Goal: Book appointment/travel/reservation

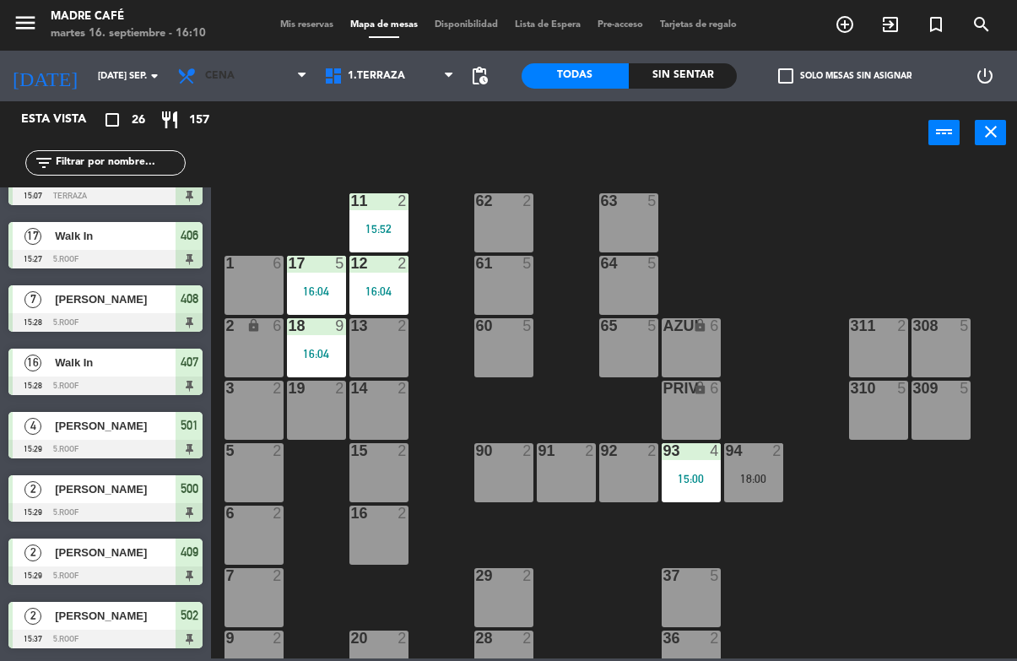
click at [248, 67] on span "Cena" at bounding box center [242, 75] width 147 height 37
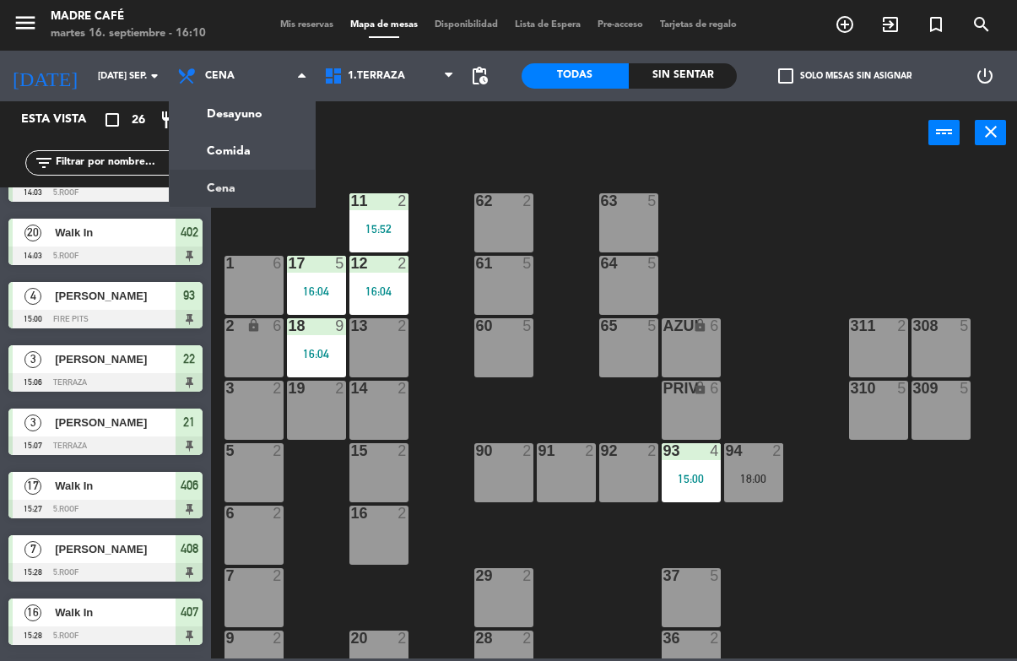
click at [275, 147] on ng-component "menu Madre Café martes 16. septiembre - 16:10 Mis reservas Mapa de mesas Dispon…" at bounding box center [508, 329] width 1017 height 658
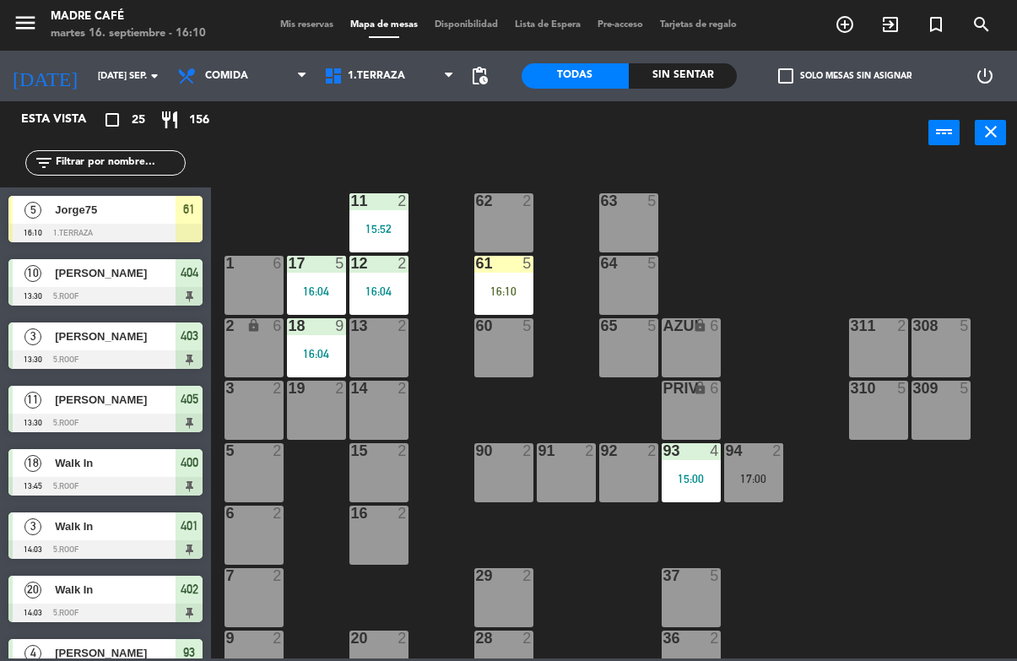
click at [513, 285] on div "16:10" at bounding box center [503, 291] width 59 height 12
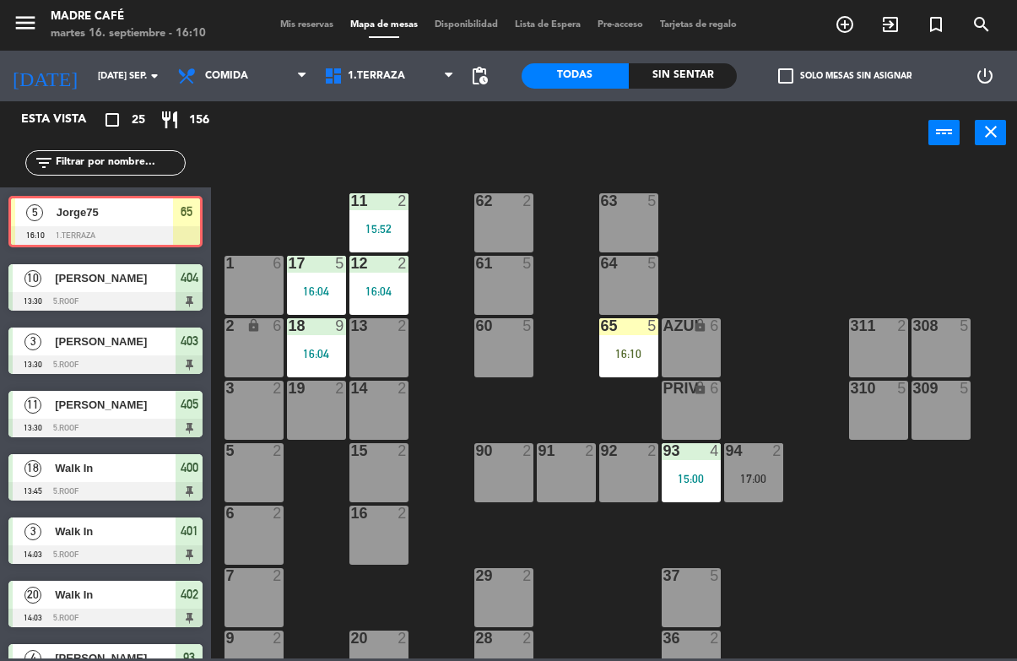
click at [634, 345] on div "65 5 16:10" at bounding box center [628, 347] width 59 height 59
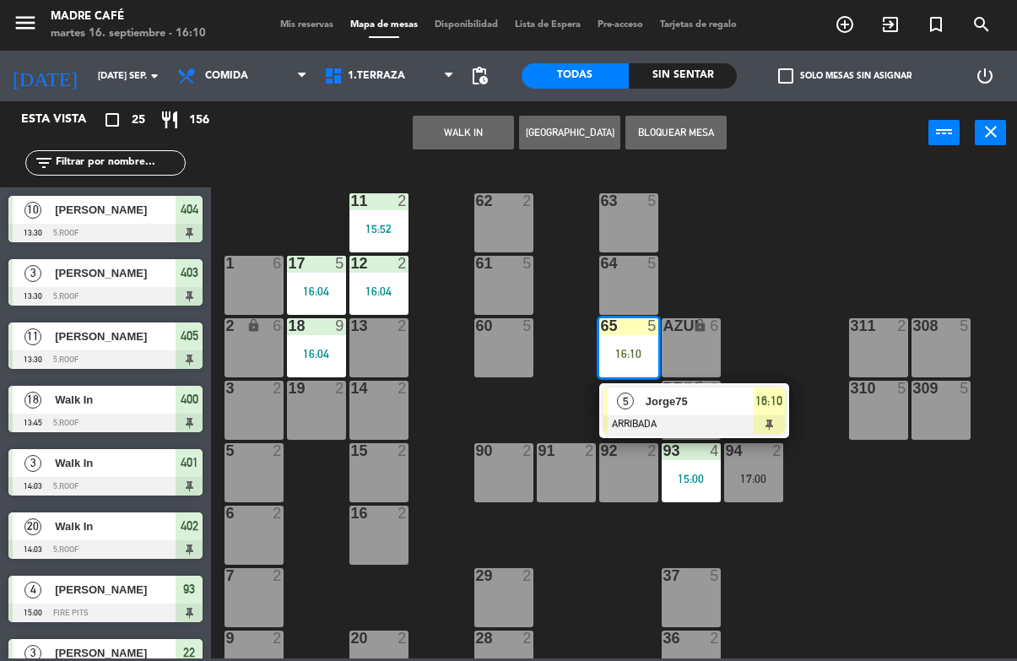
click at [776, 410] on span "16:10" at bounding box center [768, 401] width 27 height 20
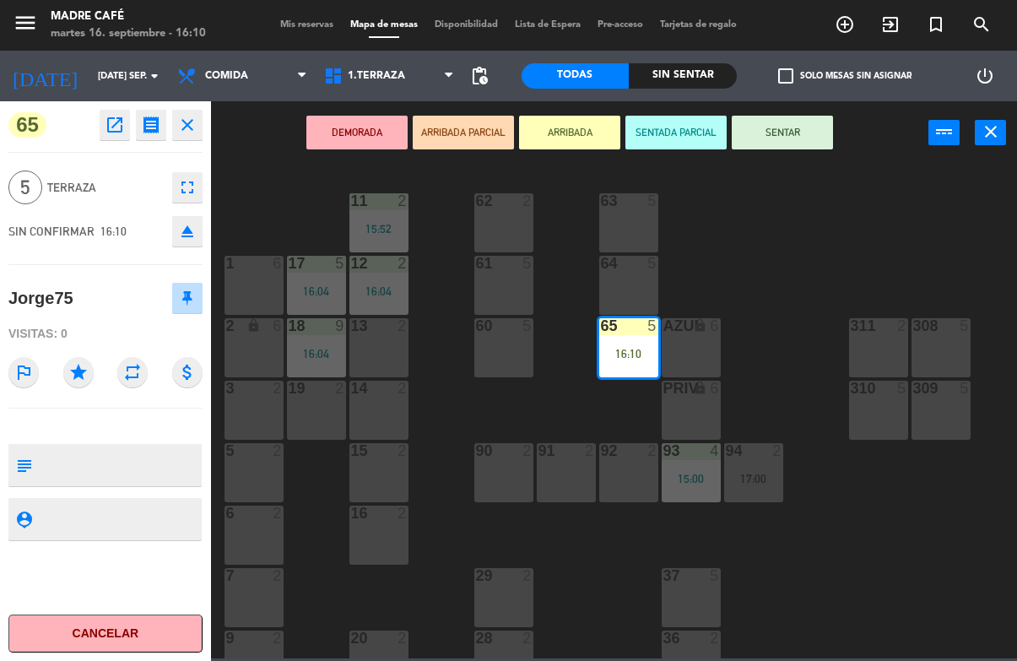
click at [803, 128] on button "SENTAR" at bounding box center [782, 133] width 101 height 34
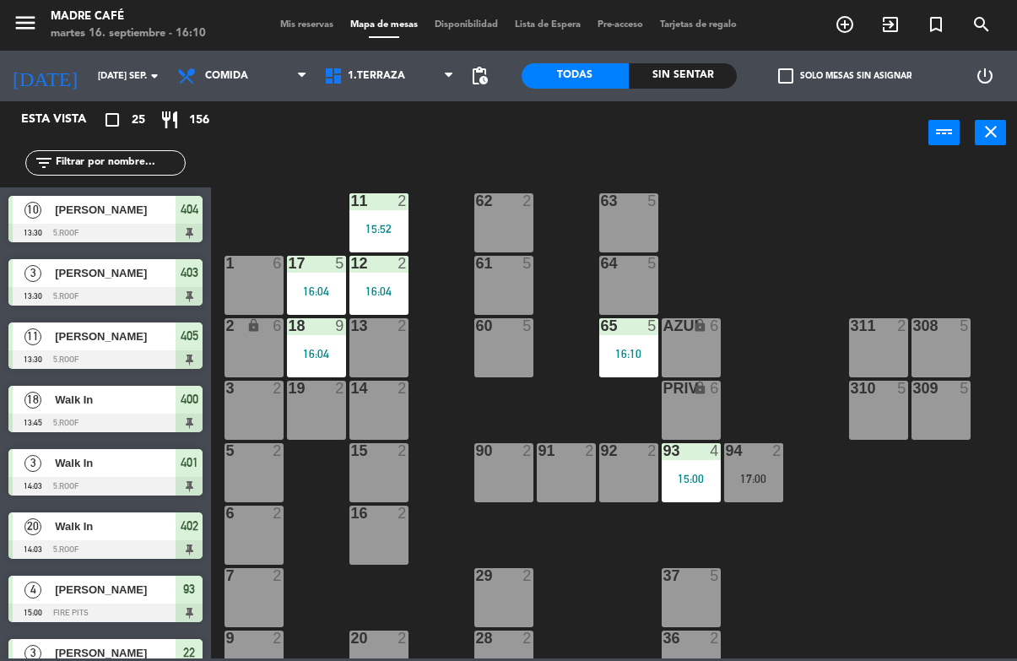
click at [187, 214] on span "404" at bounding box center [190, 209] width 18 height 20
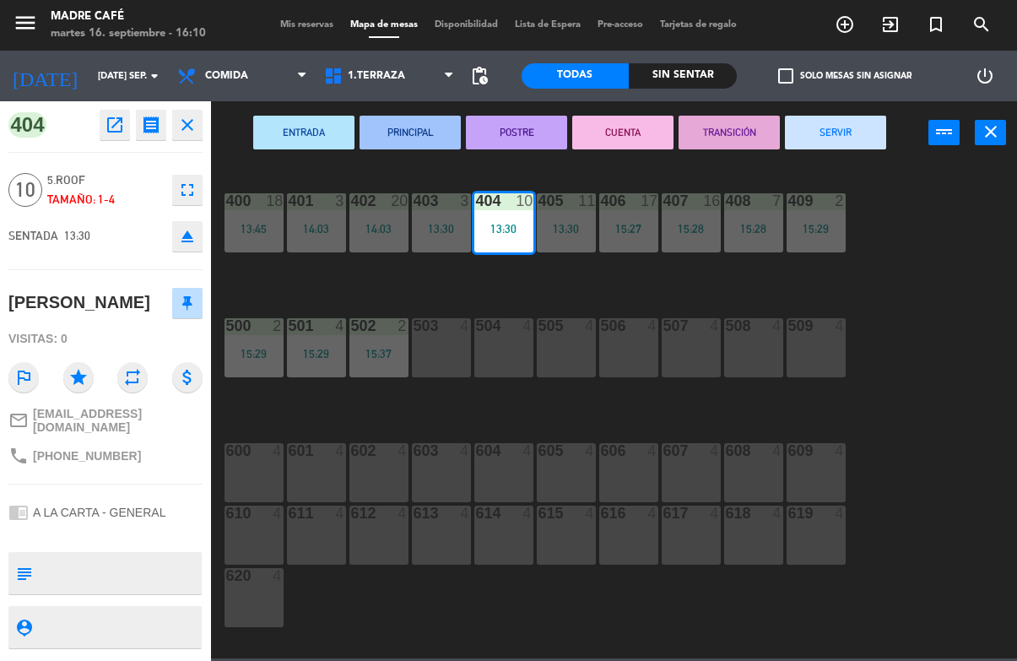
click at [851, 133] on button "SERVIR" at bounding box center [835, 133] width 101 height 34
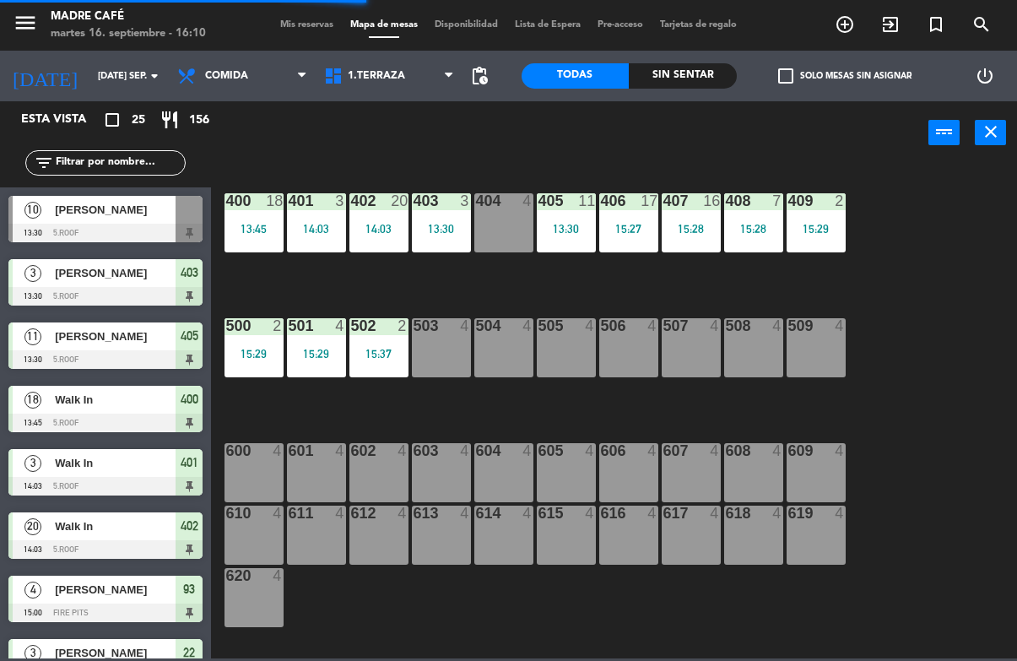
click at [187, 284] on div "403" at bounding box center [189, 273] width 27 height 28
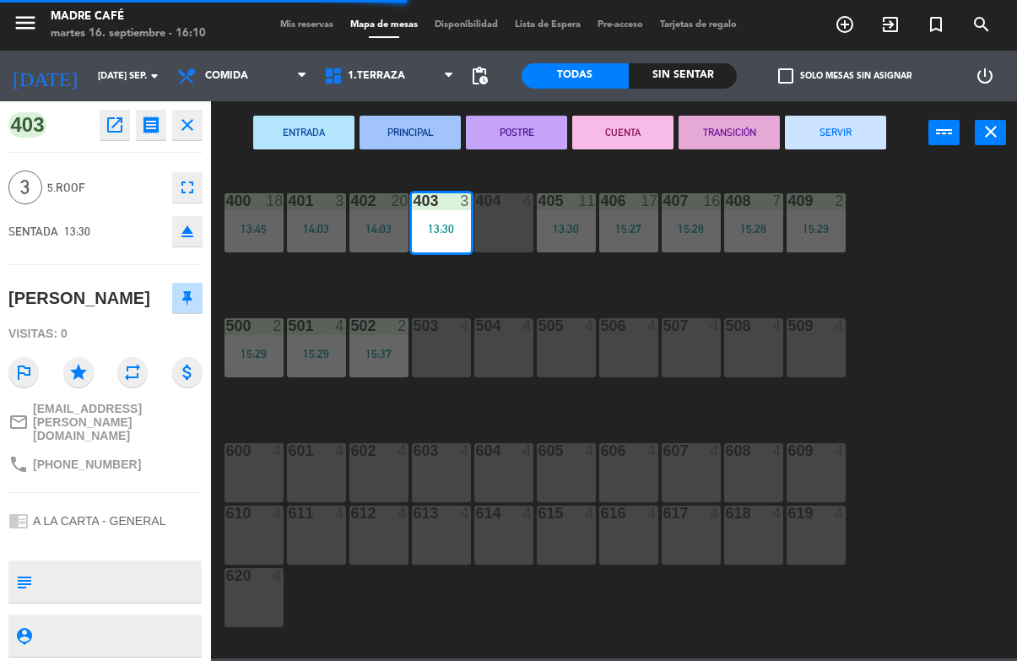
click at [854, 131] on button "SERVIR" at bounding box center [835, 133] width 101 height 34
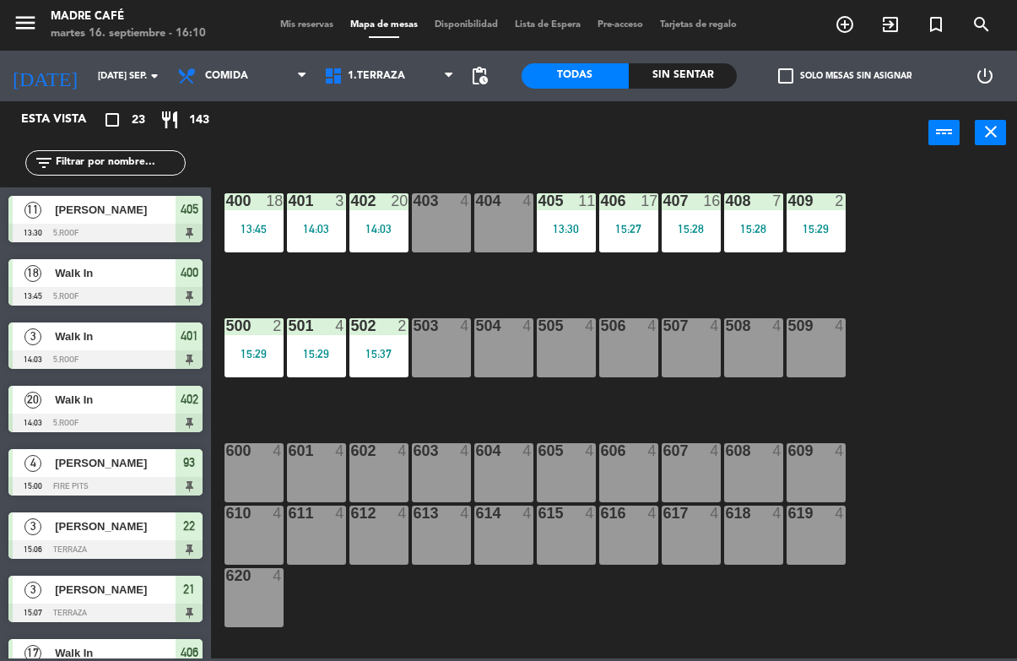
click at [202, 210] on div "405" at bounding box center [189, 210] width 27 height 28
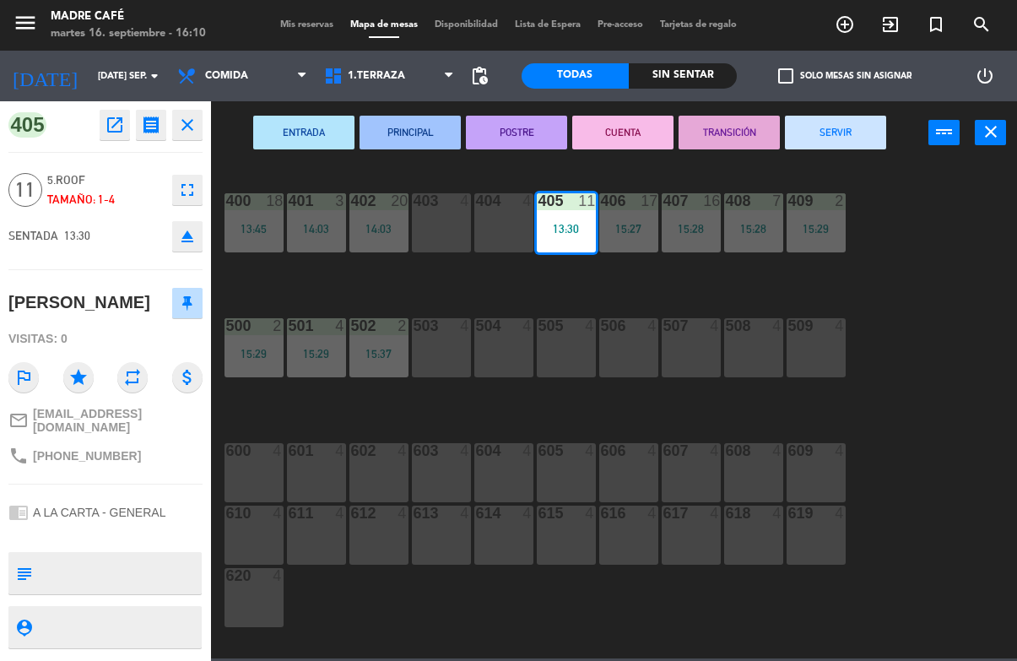
click at [853, 132] on button "SERVIR" at bounding box center [835, 133] width 101 height 34
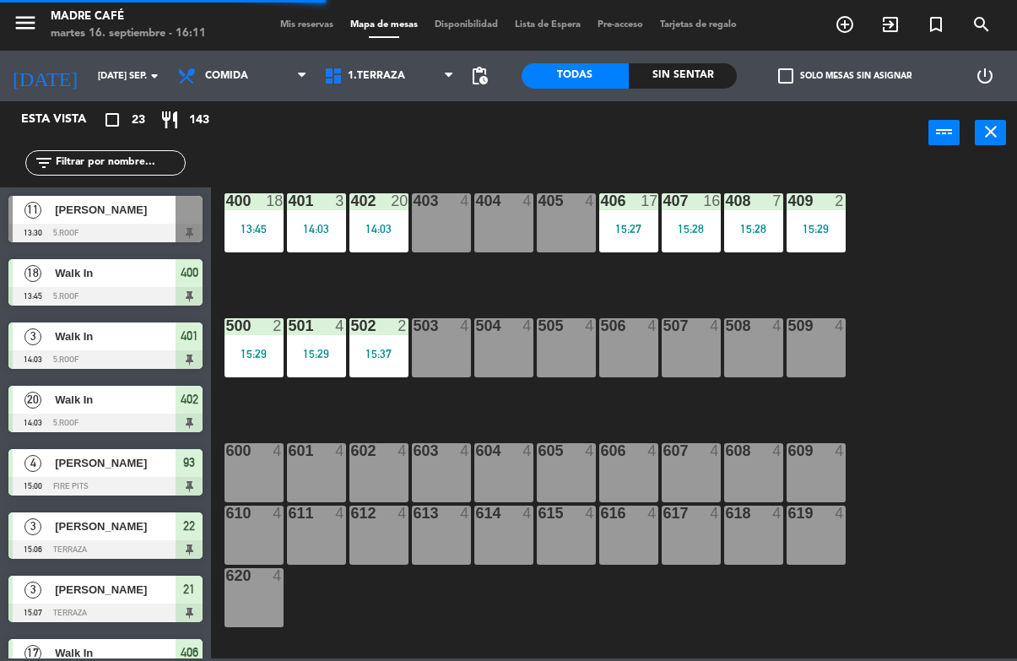
click at [192, 287] on div at bounding box center [105, 296] width 194 height 19
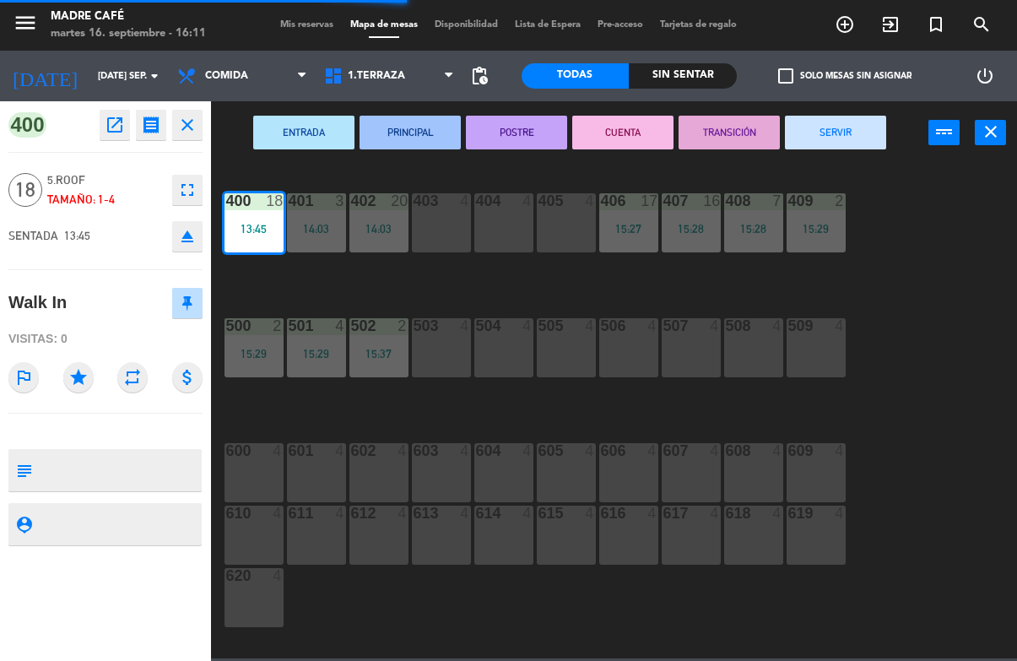
click at [841, 139] on button "SERVIR" at bounding box center [835, 133] width 101 height 34
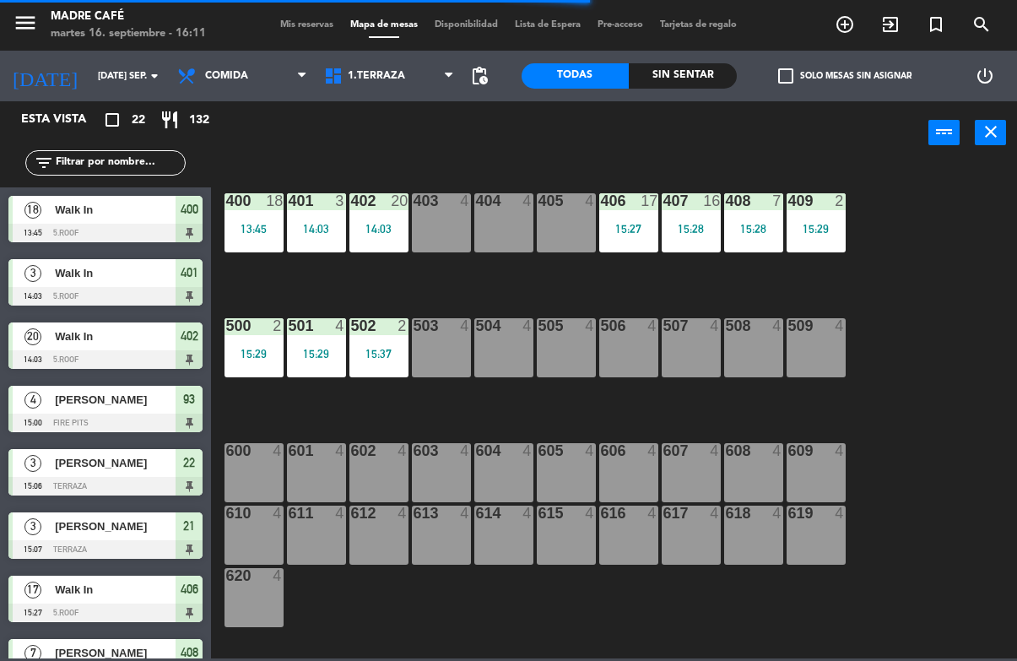
click at [673, 604] on div "400 18 13:45 401 3 14:03 402 20 14:03 403 4 404 4 405 4 406 17 15:27 407 16 15:…" at bounding box center [619, 410] width 796 height 495
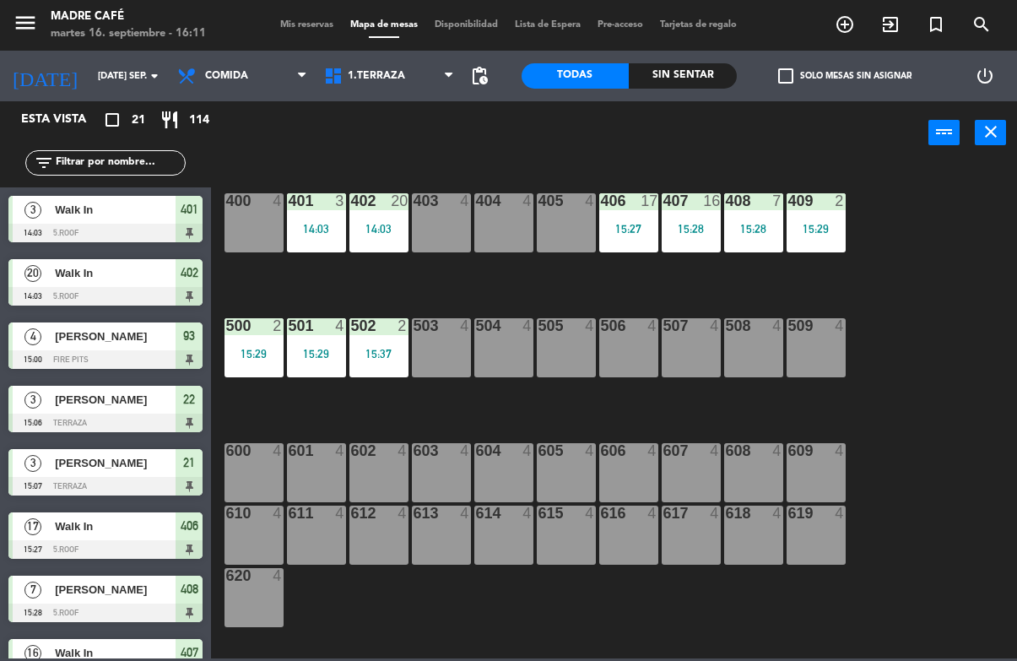
click at [195, 221] on div "401" at bounding box center [189, 210] width 27 height 28
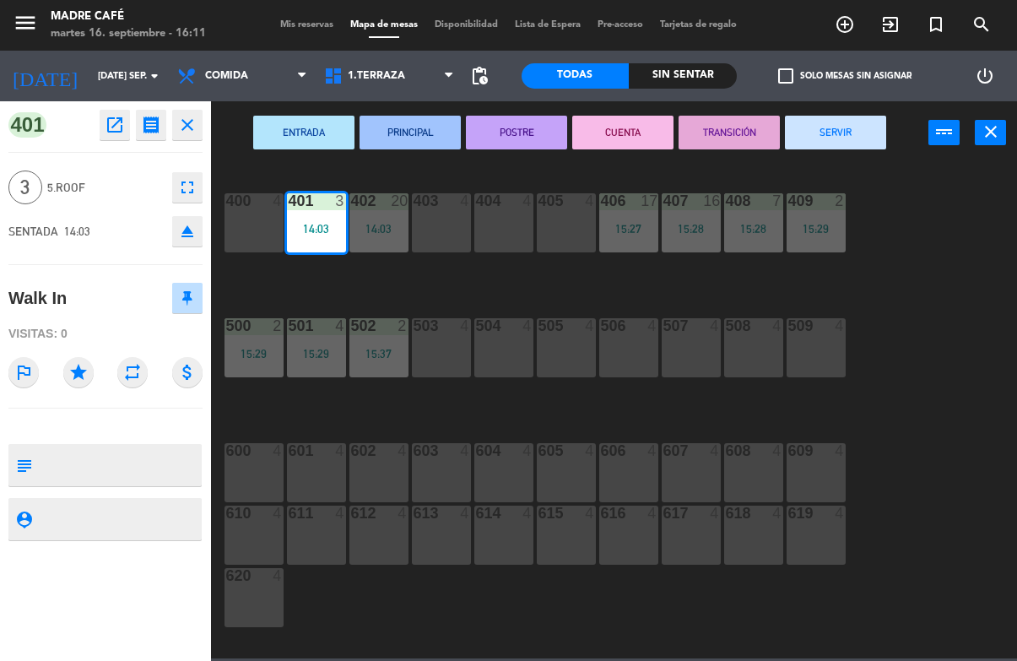
click at [858, 139] on button "SERVIR" at bounding box center [835, 133] width 101 height 34
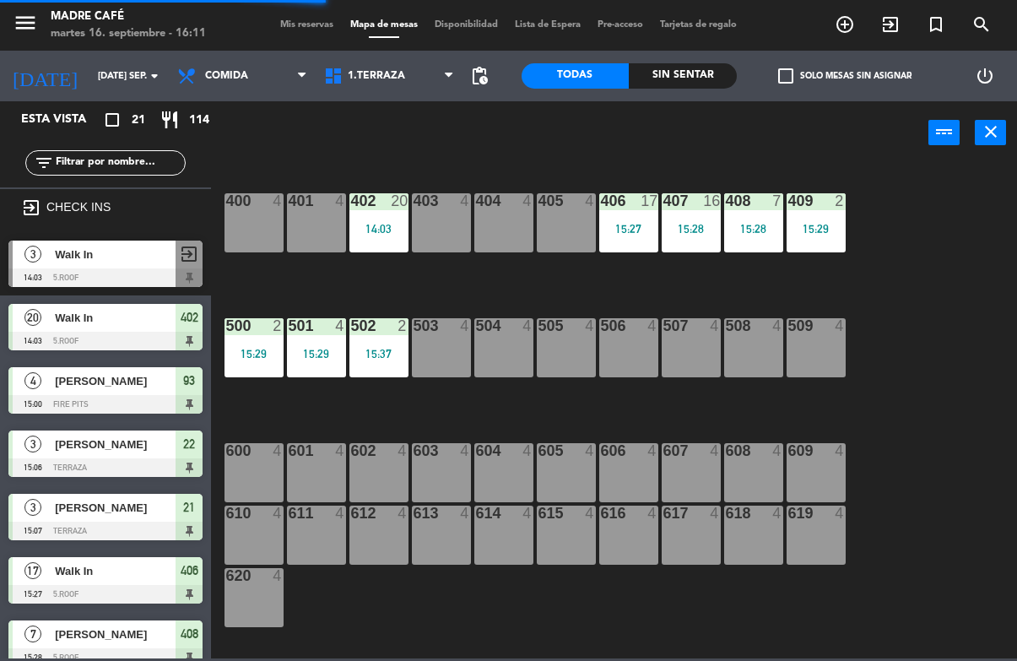
click at [197, 339] on div at bounding box center [105, 341] width 194 height 19
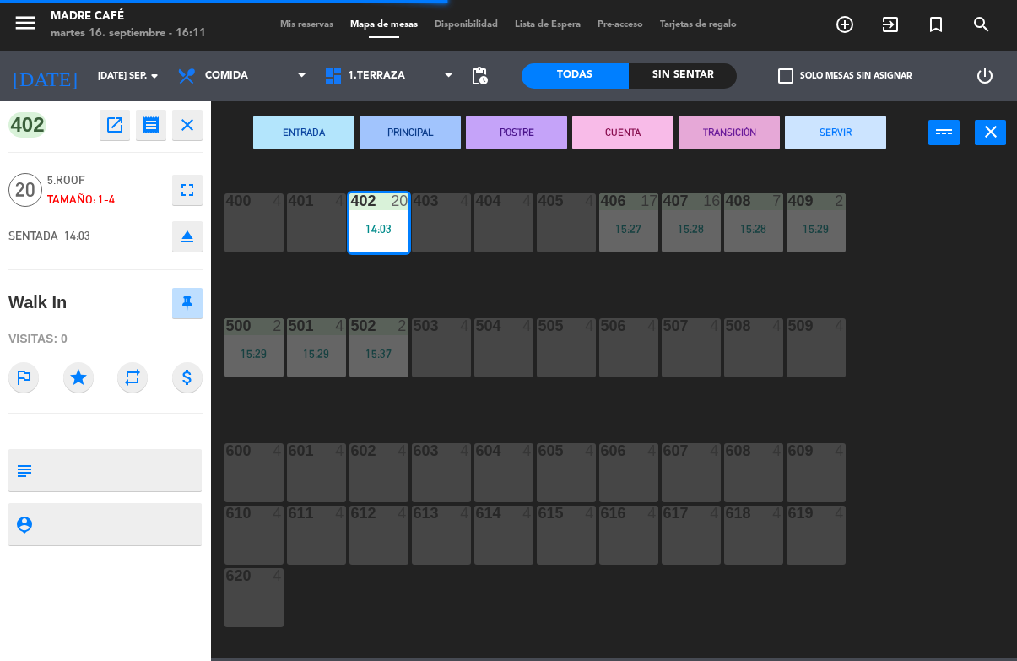
click at [840, 138] on button "SERVIR" at bounding box center [835, 133] width 101 height 34
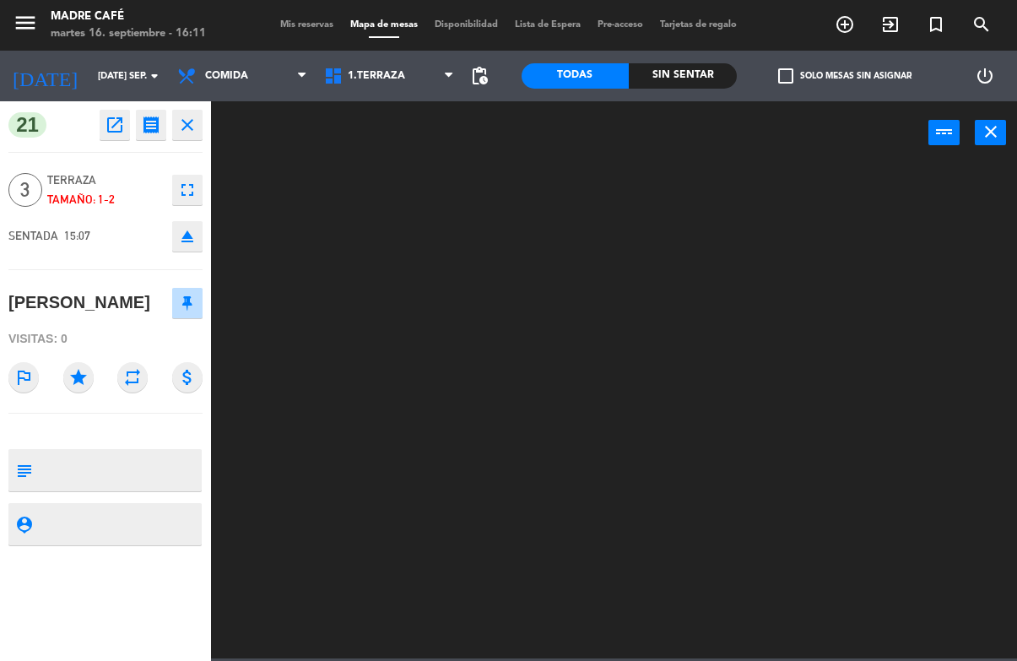
click at [190, 120] on icon "close" at bounding box center [187, 125] width 20 height 20
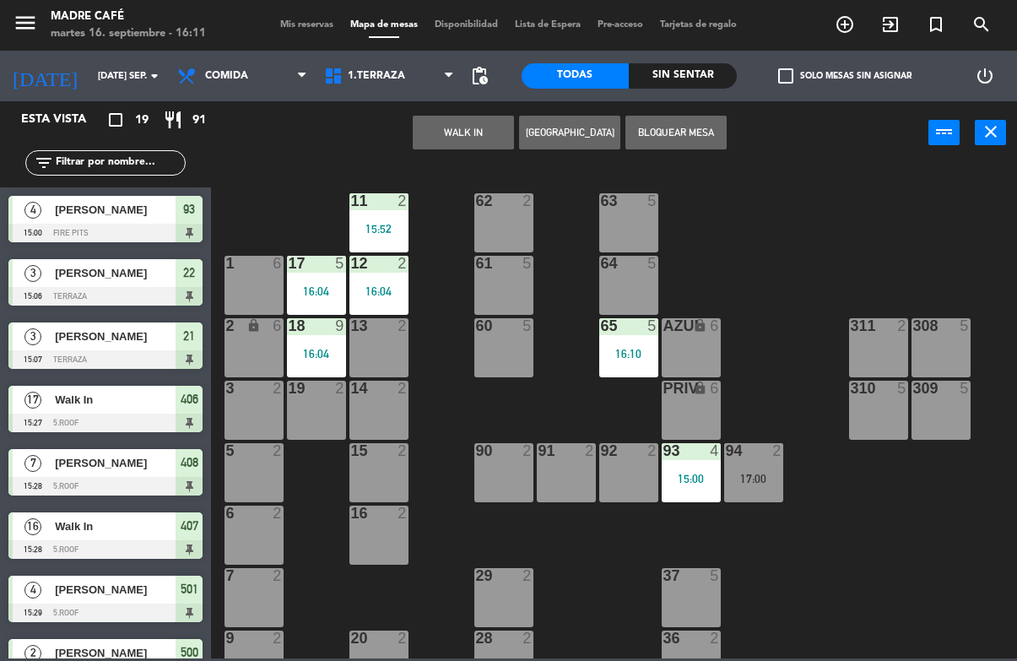
click at [195, 219] on span "93" at bounding box center [189, 209] width 12 height 20
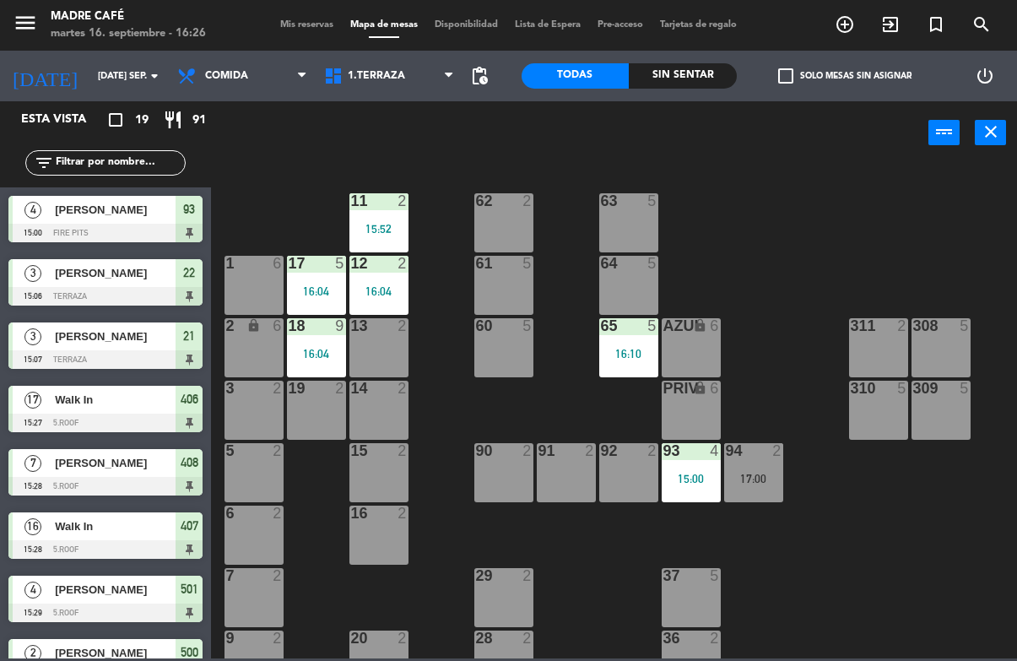
click at [884, 31] on icon "exit_to_app" at bounding box center [890, 24] width 20 height 20
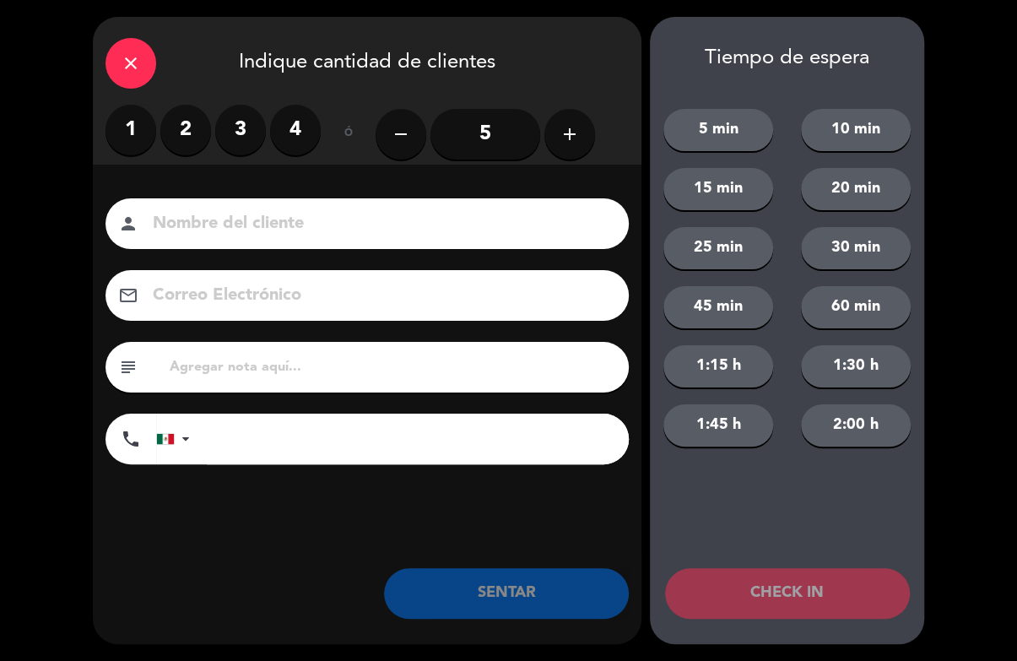
click at [576, 146] on button "add" at bounding box center [569, 134] width 51 height 51
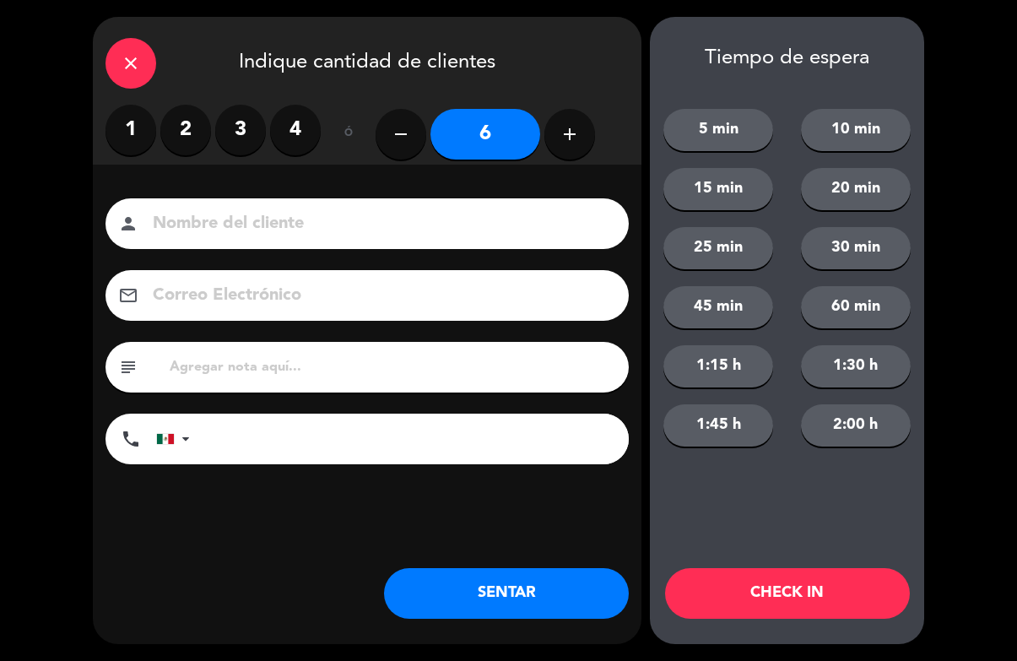
click at [572, 150] on button "add" at bounding box center [569, 134] width 51 height 51
click at [586, 143] on button "add" at bounding box center [569, 134] width 51 height 51
click at [571, 142] on icon "add" at bounding box center [570, 134] width 20 height 20
click at [578, 144] on button "add" at bounding box center [569, 134] width 51 height 51
click at [576, 149] on button "add" at bounding box center [569, 134] width 51 height 51
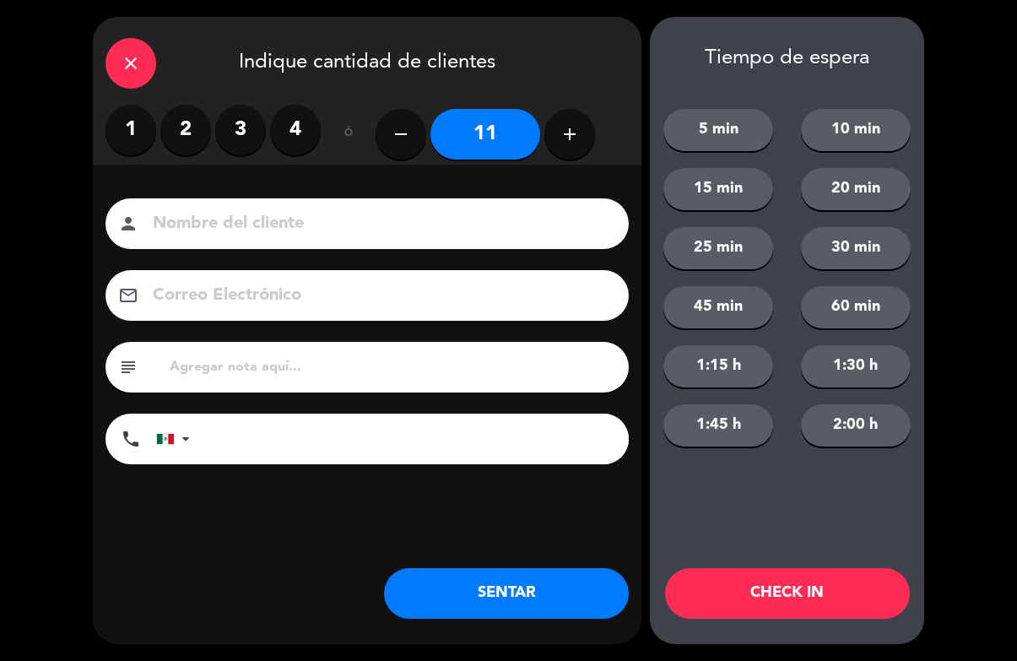
click at [568, 143] on icon "add" at bounding box center [570, 134] width 20 height 20
click at [567, 133] on icon "add" at bounding box center [570, 134] width 20 height 20
click at [566, 137] on icon "add" at bounding box center [570, 134] width 20 height 20
click at [570, 136] on icon "add" at bounding box center [570, 134] width 20 height 20
click at [571, 137] on icon "add" at bounding box center [570, 134] width 20 height 20
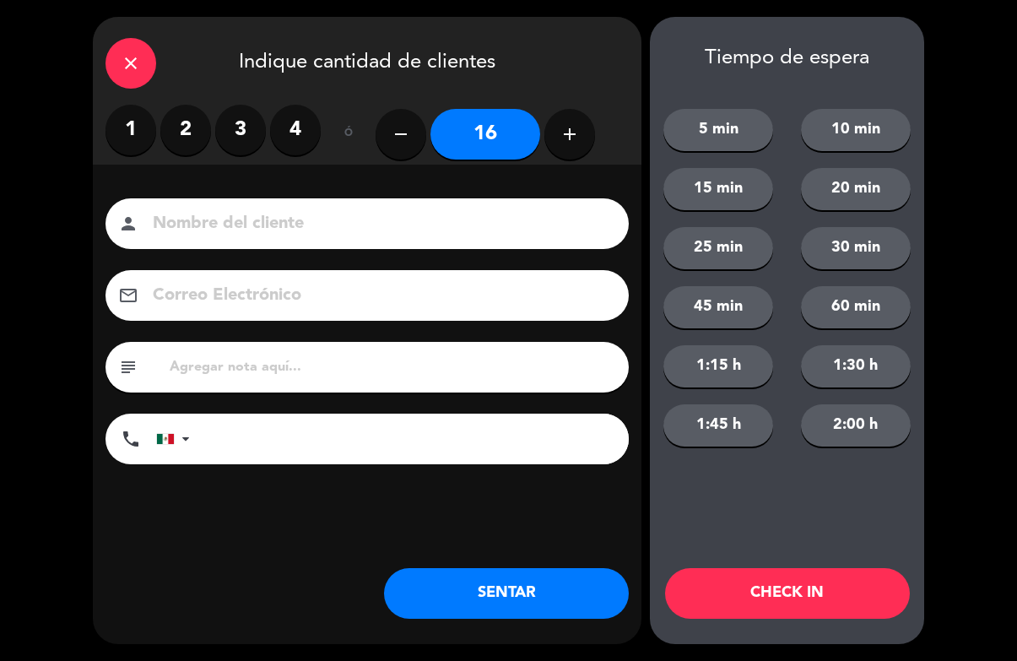
click at [574, 132] on icon "add" at bounding box center [570, 134] width 20 height 20
click at [575, 150] on button "add" at bounding box center [569, 134] width 51 height 51
click at [571, 147] on button "add" at bounding box center [569, 134] width 51 height 51
click at [565, 145] on button "add" at bounding box center [569, 134] width 51 height 51
click at [571, 140] on icon "add" at bounding box center [570, 134] width 20 height 20
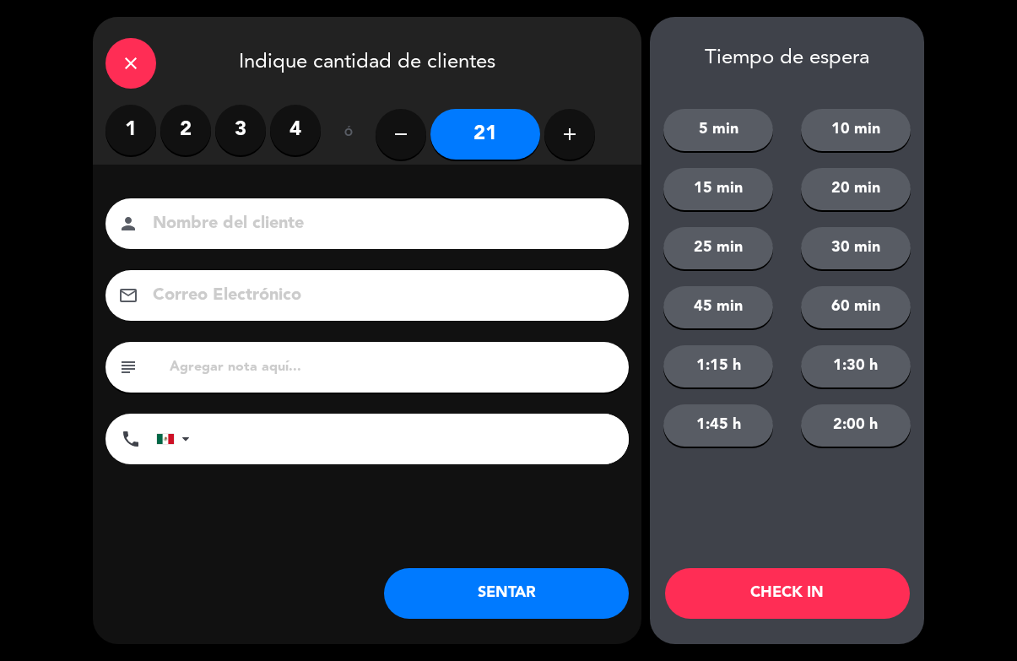
click at [571, 133] on icon "add" at bounding box center [570, 134] width 20 height 20
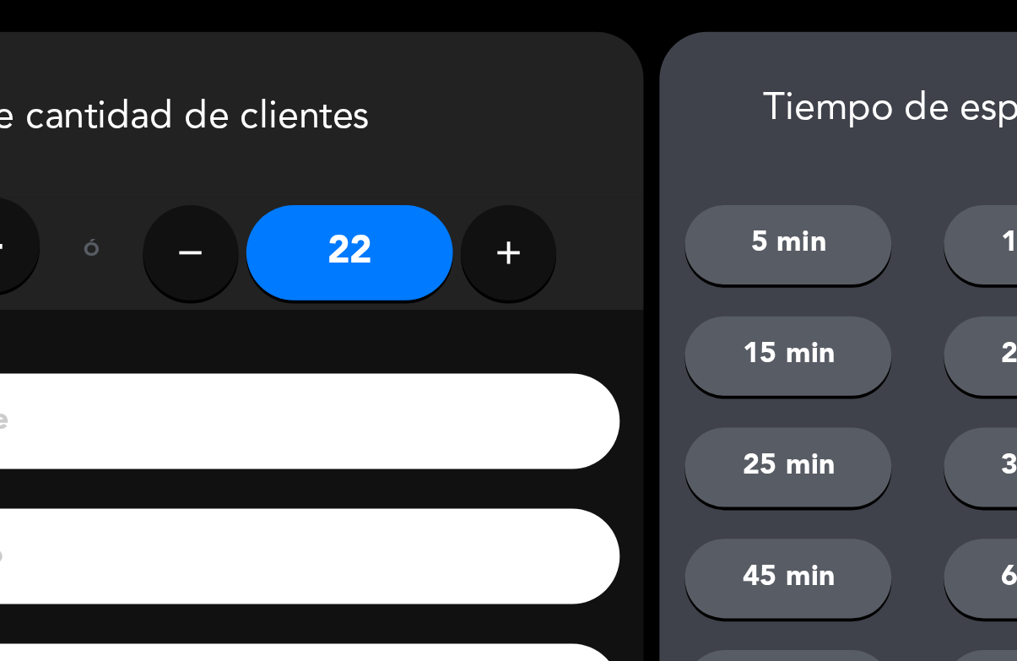
click at [560, 132] on icon "add" at bounding box center [570, 134] width 20 height 20
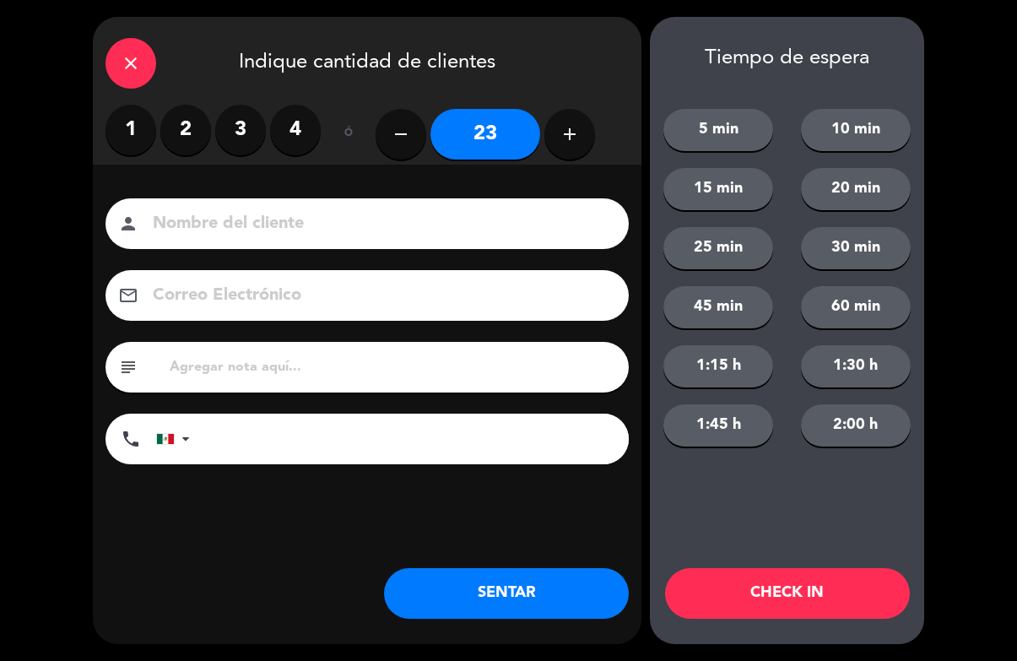
click at [400, 131] on icon "remove" at bounding box center [401, 134] width 20 height 20
type input "22"
click at [809, 587] on button "CHECK IN" at bounding box center [787, 593] width 245 height 51
